Goal: Transaction & Acquisition: Purchase product/service

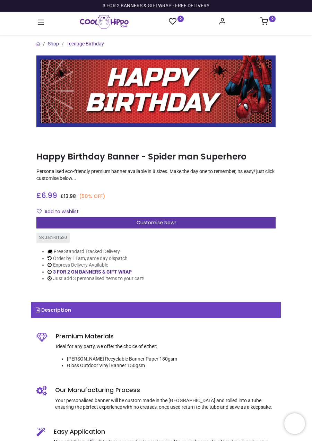
click at [134, 226] on div "Customise Now!" at bounding box center [155, 223] width 239 height 12
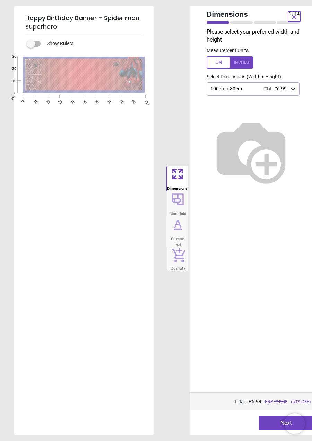
click at [185, 199] on icon at bounding box center [178, 199] width 14 height 17
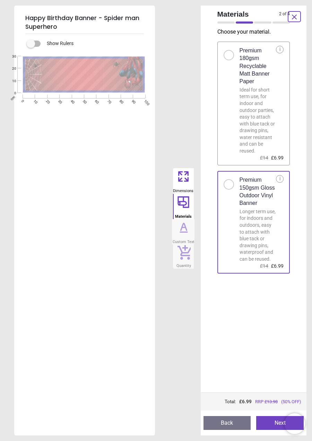
click at [182, 227] on icon at bounding box center [184, 226] width 6 height 7
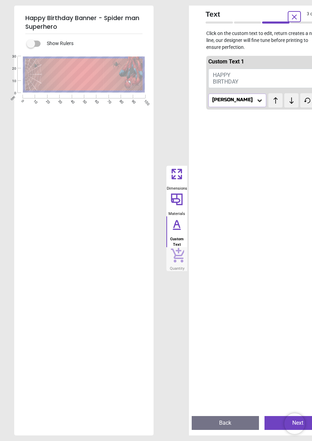
click at [258, 80] on button "HAPPY BIRTHDAY" at bounding box center [262, 78] width 107 height 19
type textarea "**********"
click at [231, 228] on div at bounding box center [261, 330] width 111 height 441
click at [265, 425] on button "Next" at bounding box center [298, 423] width 67 height 14
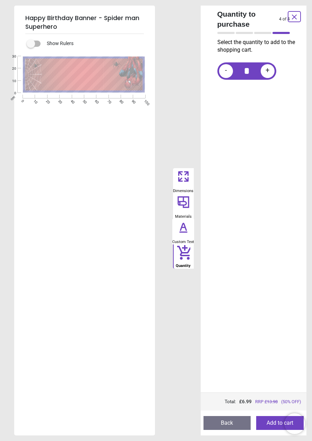
click at [274, 65] on div "- * +" at bounding box center [257, 70] width 78 height 17
click at [272, 73] on div "+" at bounding box center [268, 71] width 14 height 14
type input "*"
click at [268, 428] on button "Add to cart" at bounding box center [280, 423] width 48 height 14
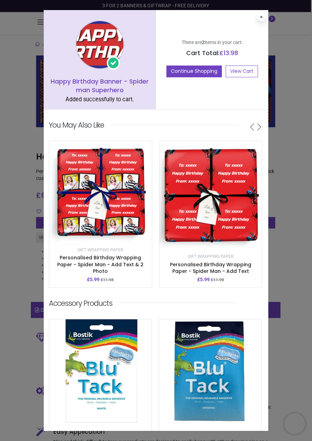
click at [19, 227] on div "Happy Birthday Banner - Spider man Superhero Added successfully to cart. There …" at bounding box center [156, 220] width 312 height 441
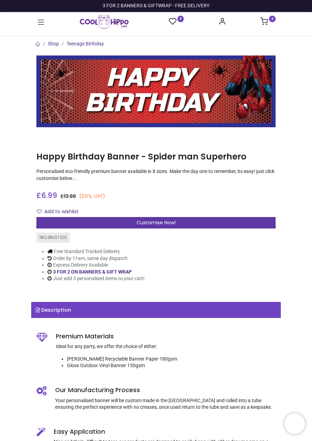
click at [101, 223] on div "Customise Now!" at bounding box center [155, 223] width 239 height 12
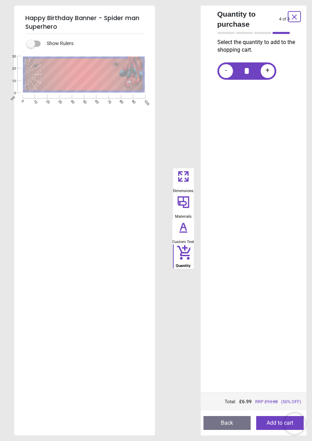
click at [264, 69] on div "+" at bounding box center [268, 71] width 14 height 14
type input "*"
click at [265, 427] on button "Add to cart" at bounding box center [280, 423] width 48 height 14
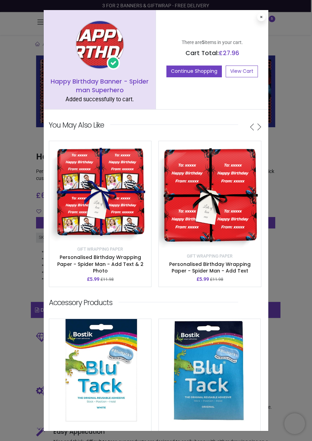
click at [13, 220] on div "Happy Birthday Banner - Spider man Superhero Added successfully to cart. There …" at bounding box center [156, 220] width 312 height 441
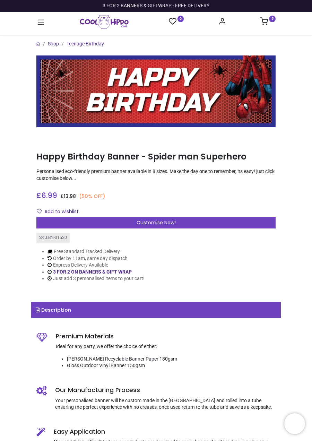
click at [271, 19] on sup "5" at bounding box center [272, 19] width 7 height 7
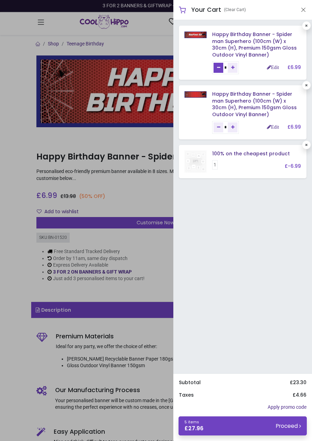
click at [220, 67] on icon "Remove one" at bounding box center [218, 68] width 3 height 4
click at [219, 67] on icon "Remove one" at bounding box center [218, 68] width 3 height 4
type input "*"
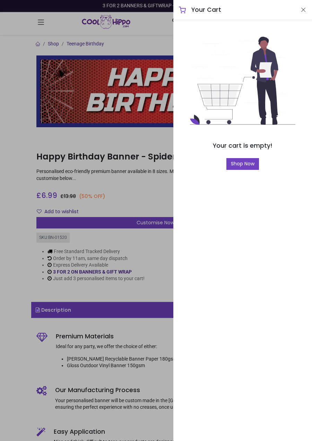
click at [114, 41] on div at bounding box center [156, 220] width 312 height 441
